Goal: Find specific page/section: Find specific page/section

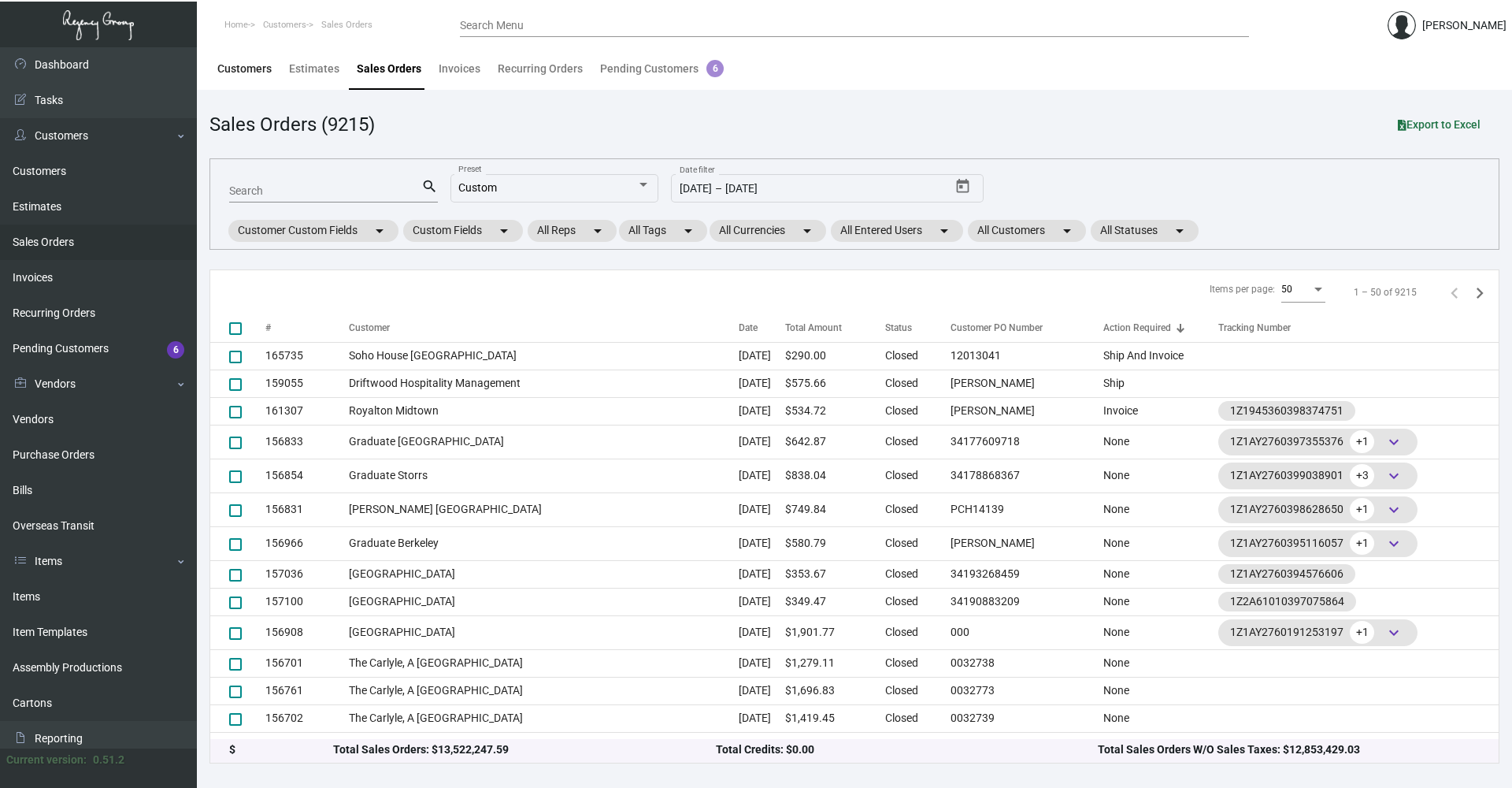
click at [247, 76] on div "Customers" at bounding box center [244, 69] width 54 height 17
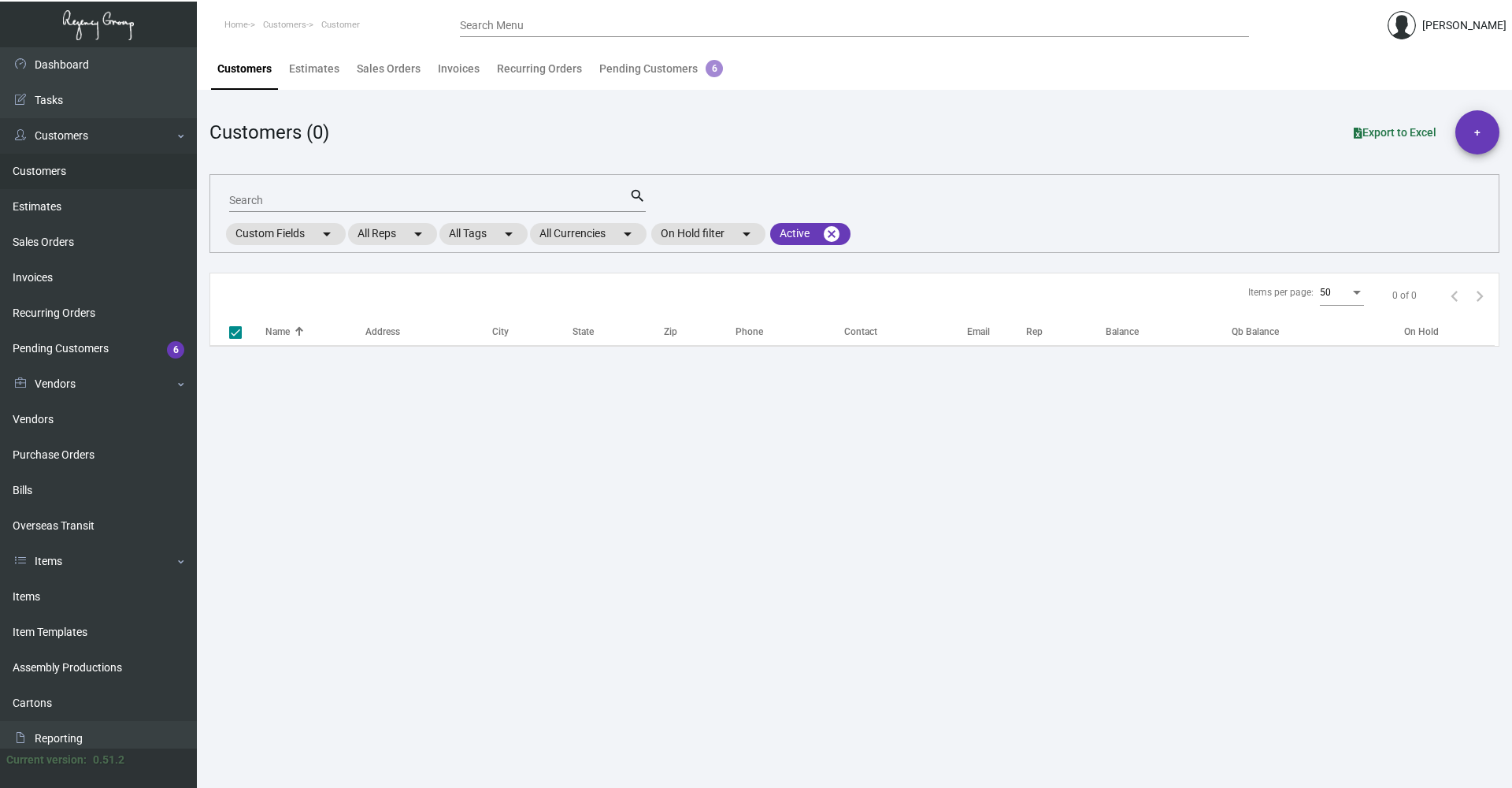
checkbox input "false"
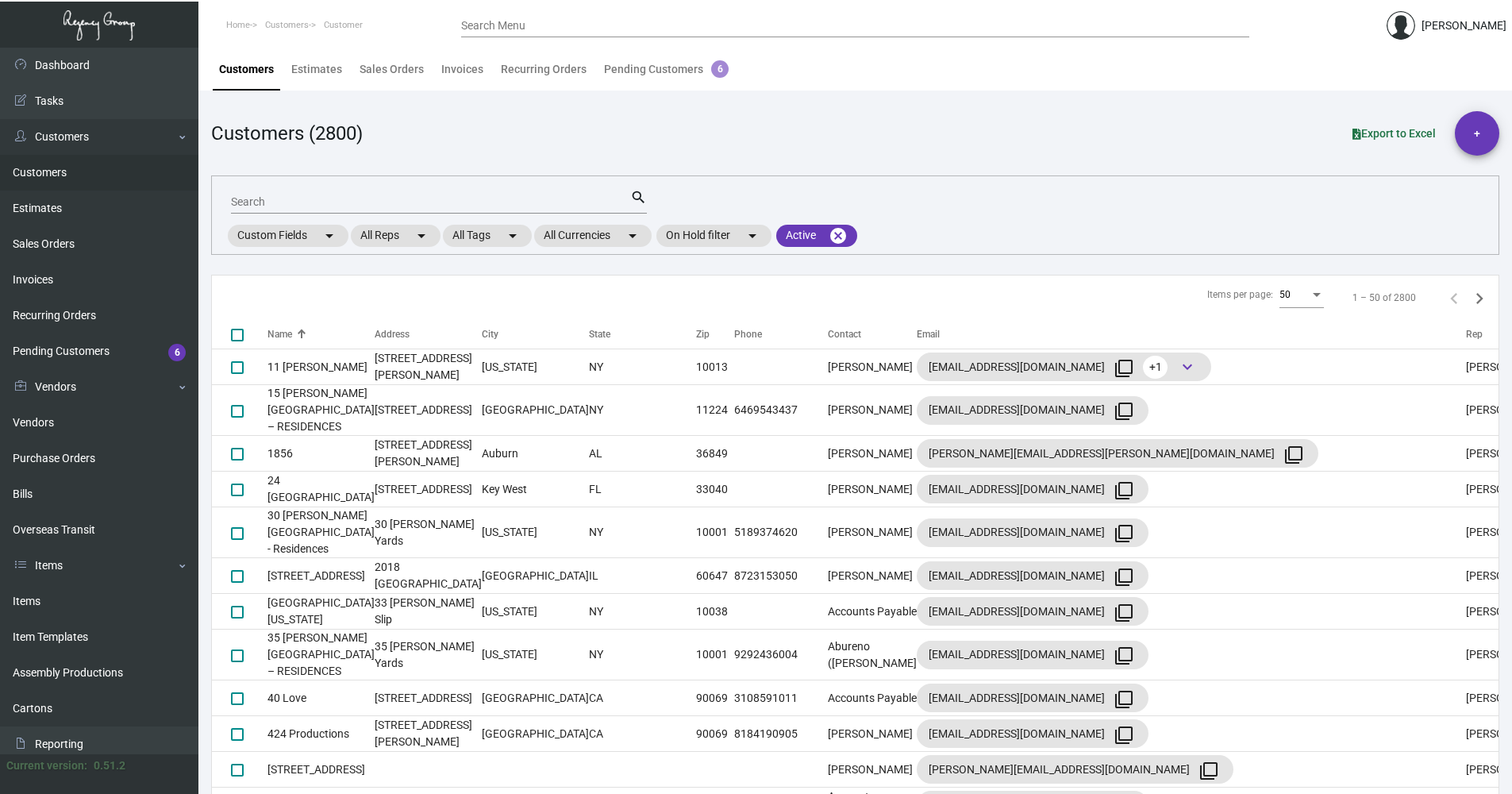
click at [319, 194] on div "Search" at bounding box center [431, 200] width 399 height 25
type input "tje luc"
checkbox input "true"
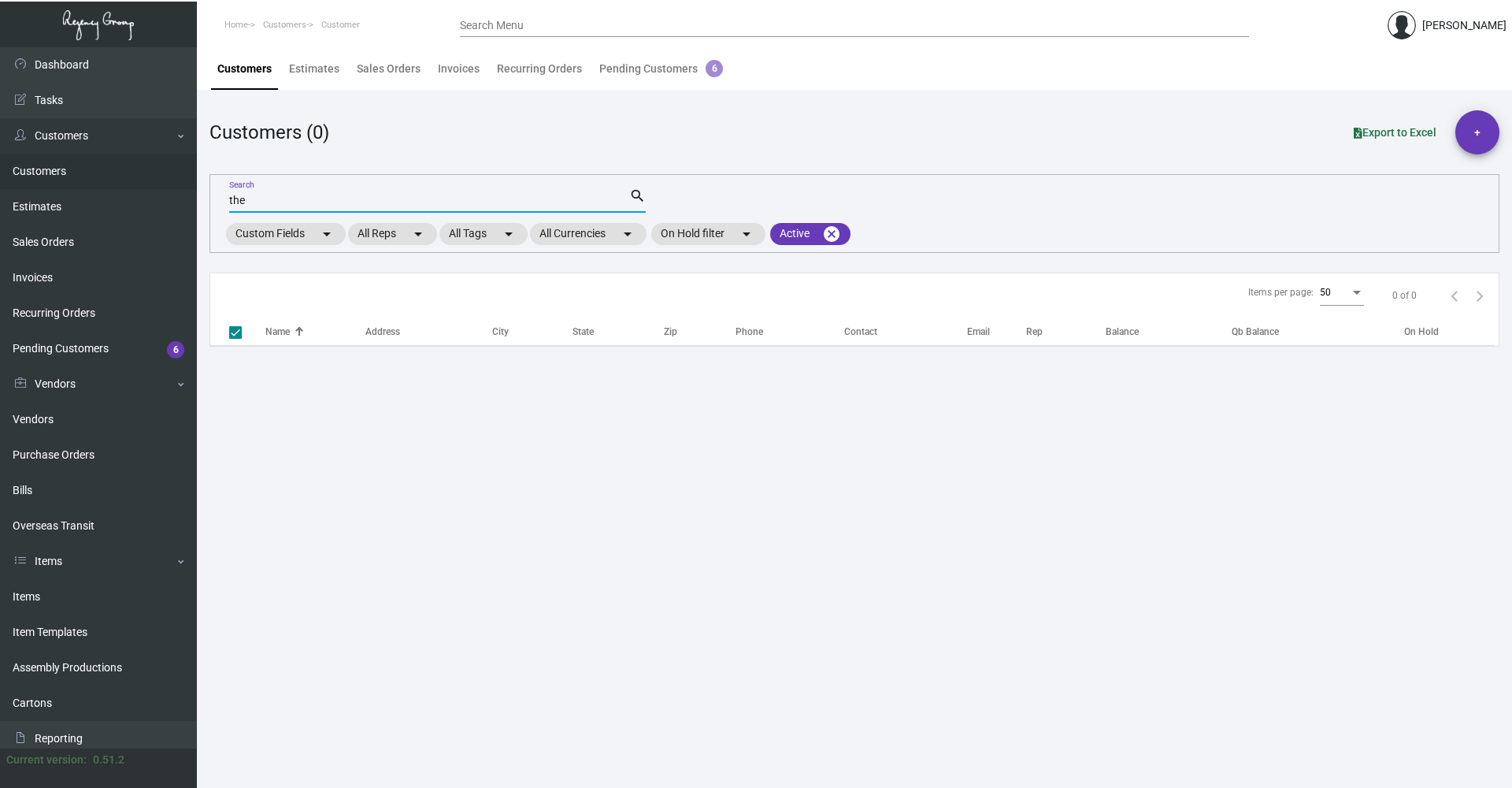
type input "the"
checkbox input "false"
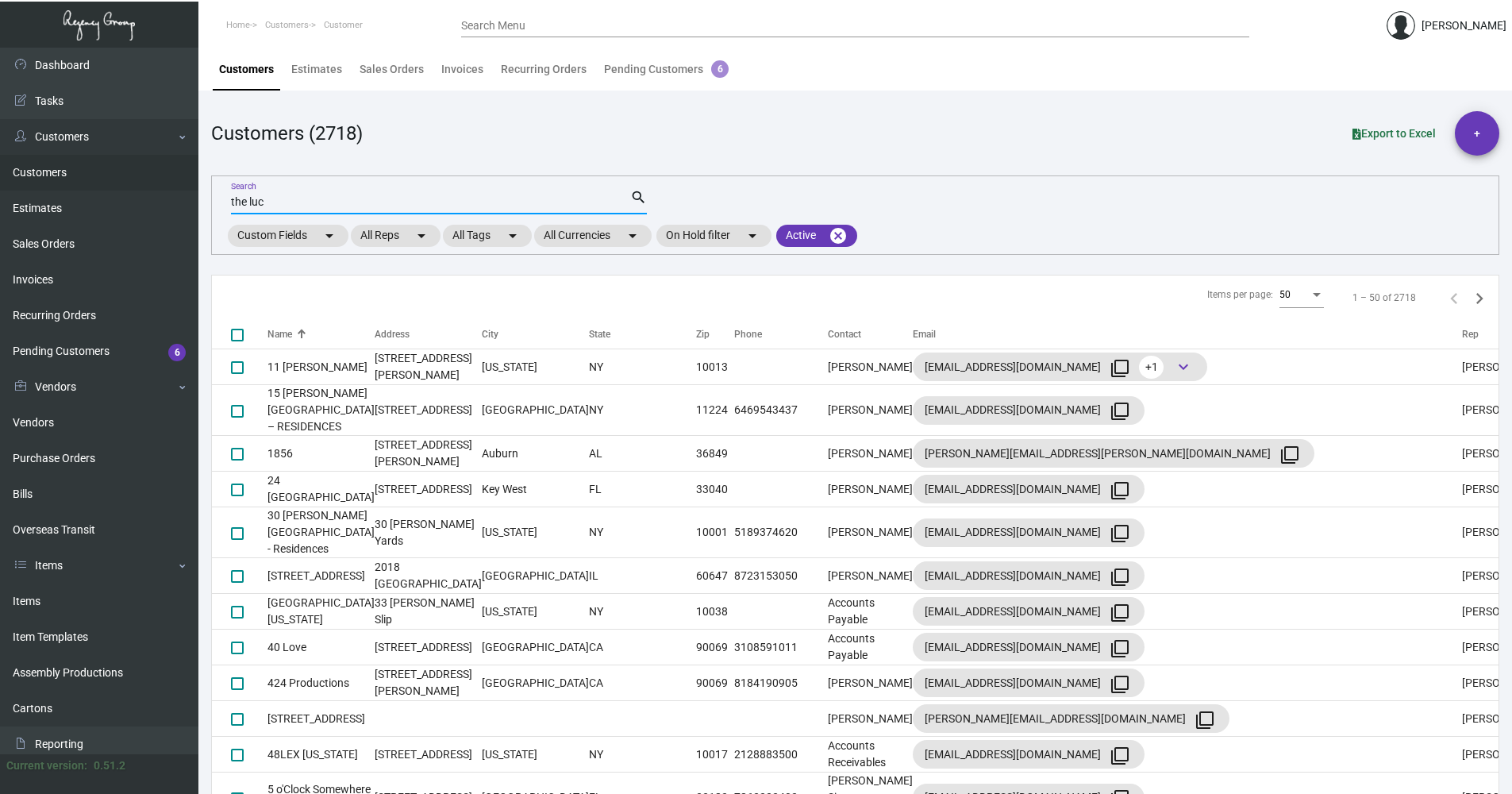
type input "the [PERSON_NAME]"
checkbox input "true"
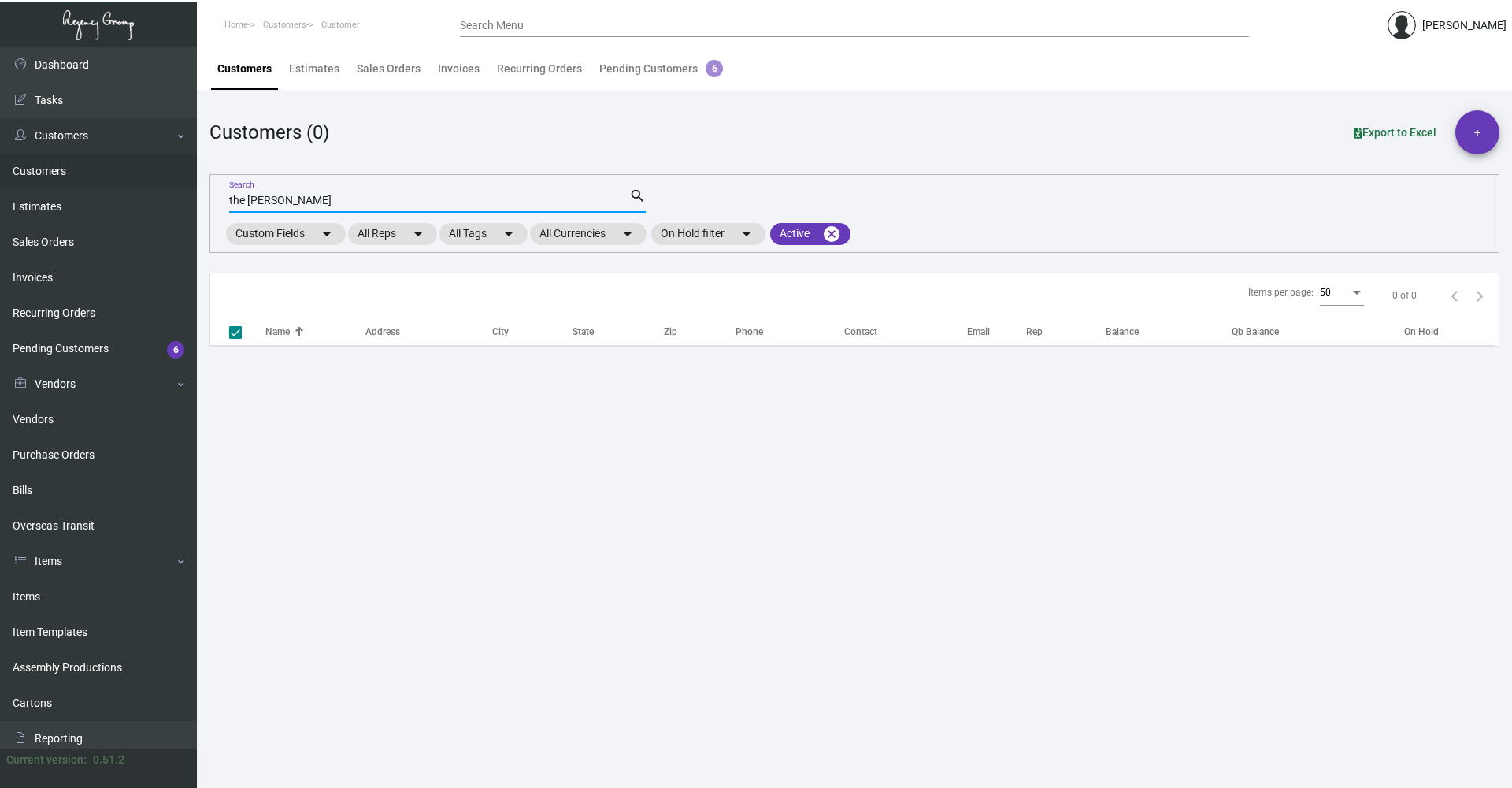
type input "the [PERSON_NAME]"
